Goal: Check status: Check status

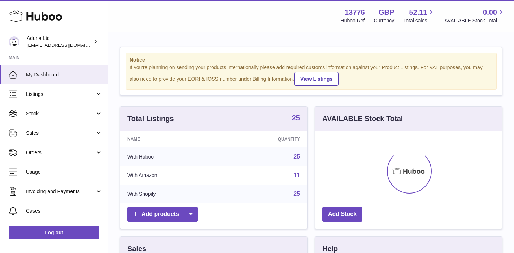
scroll to position [113, 187]
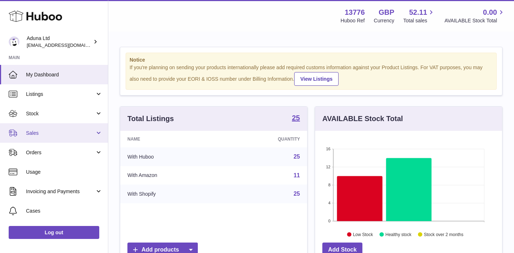
click at [68, 131] on span "Sales" at bounding box center [60, 133] width 69 height 7
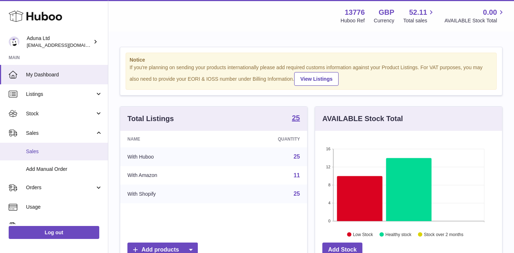
click at [66, 155] on span "Sales" at bounding box center [64, 151] width 76 height 7
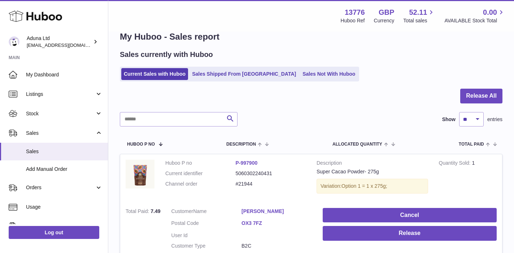
scroll to position [2, 0]
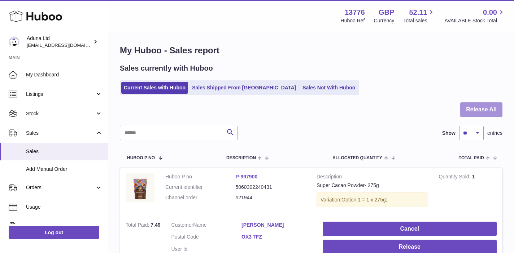
click at [475, 107] on button "Release All" at bounding box center [481, 109] width 42 height 15
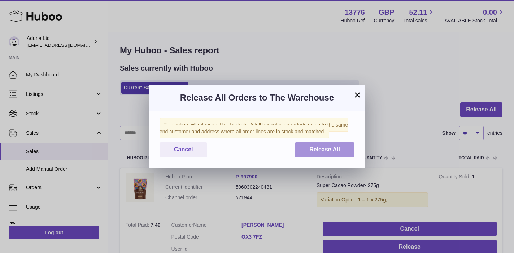
click at [313, 149] on span "Release All" at bounding box center [324, 149] width 31 height 6
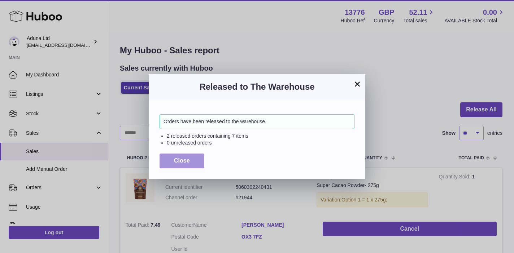
click at [171, 160] on button "Close" at bounding box center [181, 161] width 45 height 15
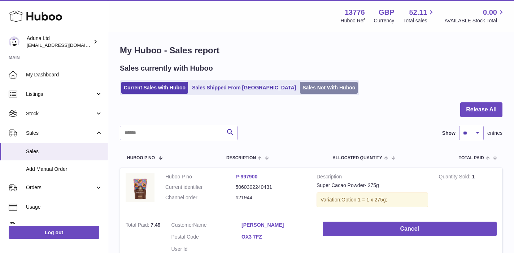
click at [300, 87] on link "Sales Not With Huboo" at bounding box center [329, 88] width 58 height 12
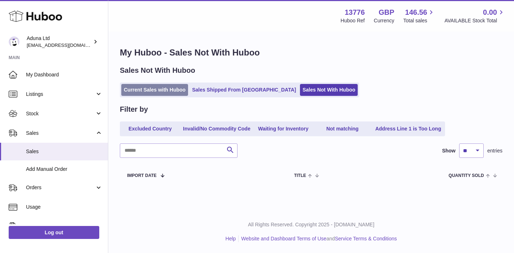
click at [144, 90] on link "Current Sales with Huboo" at bounding box center [154, 90] width 67 height 12
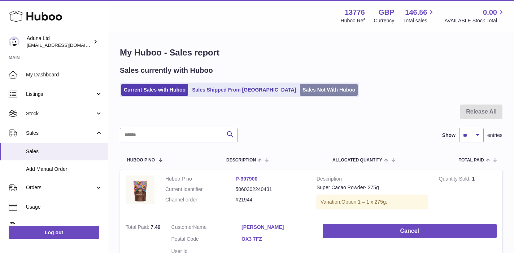
click at [300, 93] on link "Sales Not With Huboo" at bounding box center [329, 90] width 58 height 12
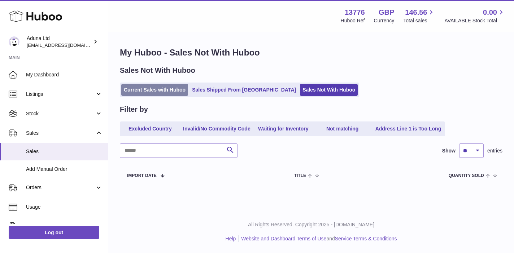
click at [161, 86] on link "Current Sales with Huboo" at bounding box center [154, 90] width 67 height 12
